Goal: Transaction & Acquisition: Purchase product/service

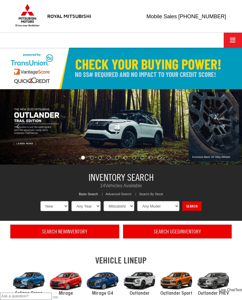
select select "Mitsubishi"
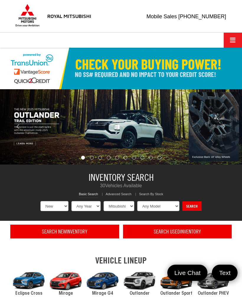
click at [234, 40] on span "Click to show site navigation" at bounding box center [232, 40] width 6 height 0
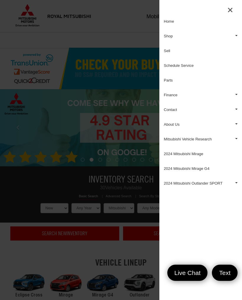
click at [174, 37] on link "Shop" at bounding box center [200, 36] width 82 height 15
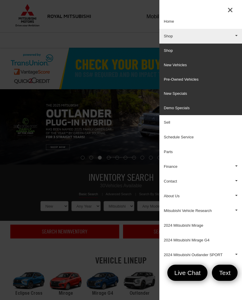
click at [190, 79] on link "Pre-Owned Vehicles" at bounding box center [200, 79] width 82 height 14
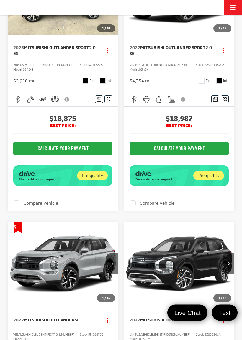
scroll to position [413, 0]
click at [205, 181] on div "Pre-qualify" at bounding box center [208, 175] width 31 height 9
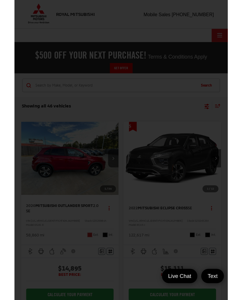
scroll to position [0, 0]
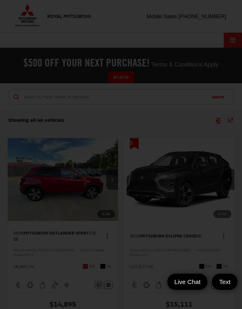
click at [219, 183] on div at bounding box center [121, 154] width 242 height 309
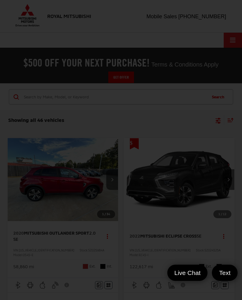
click at [224, 198] on div at bounding box center [121, 150] width 242 height 300
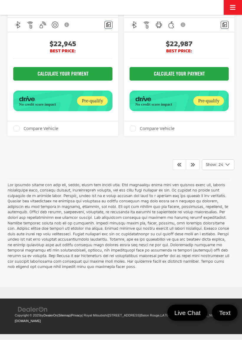
scroll to position [3345, 0]
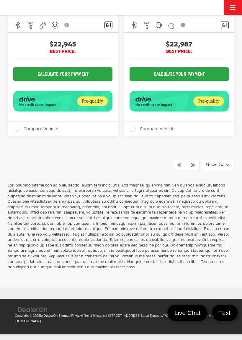
click at [190, 167] on icon "Next" at bounding box center [192, 165] width 5 height 5
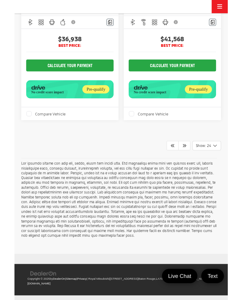
scroll to position [3037, 0]
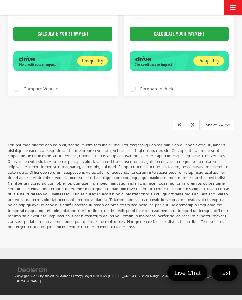
click at [194, 127] on icon "Next" at bounding box center [192, 124] width 5 height 5
click at [193, 130] on link at bounding box center [193, 125] width 14 height 11
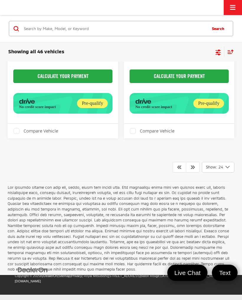
scroll to position [3059, 0]
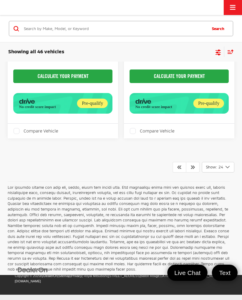
click at [180, 169] on icon "Prev" at bounding box center [179, 167] width 5 height 5
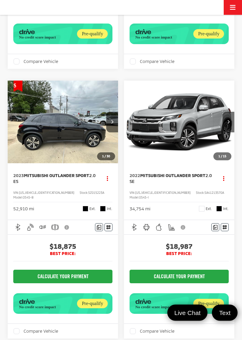
scroll to position [285, 0]
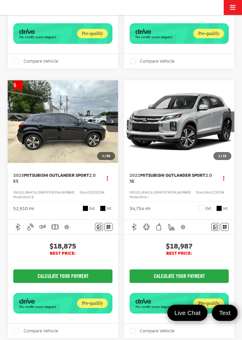
click at [187, 184] on span "2022 Mitsubishi Outlander Sport 2.0 SE" at bounding box center [170, 178] width 83 height 12
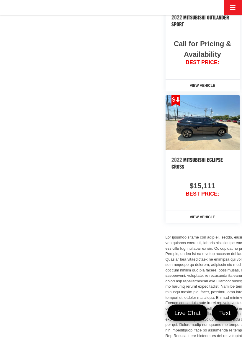
scroll to position [665, 0]
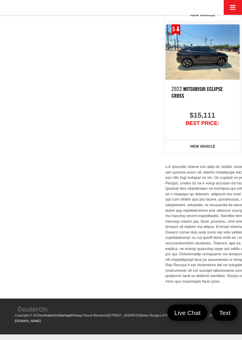
scroll to position [941, 0]
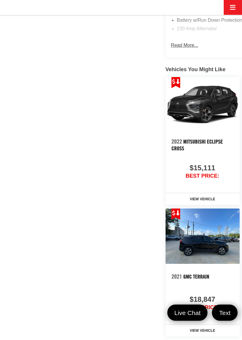
scroll to position [553, 0]
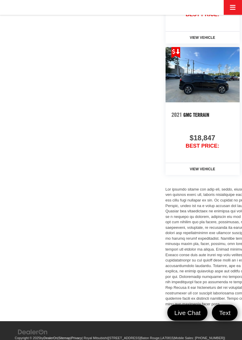
scroll to position [763, 0]
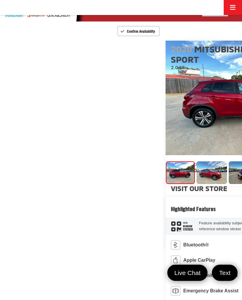
scroll to position [0, 0]
